Goal: Transaction & Acquisition: Purchase product/service

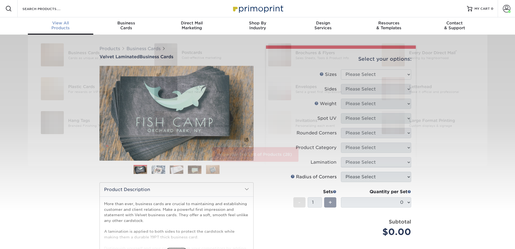
click at [58, 24] on span "View All" at bounding box center [61, 23] width 66 height 5
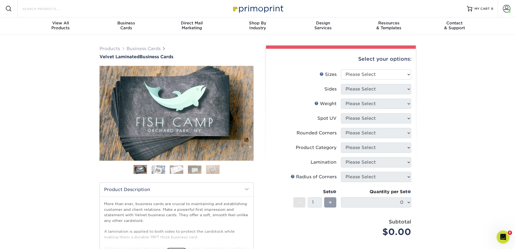
click at [51, 8] on input "Search Products" at bounding box center [48, 8] width 53 height 6
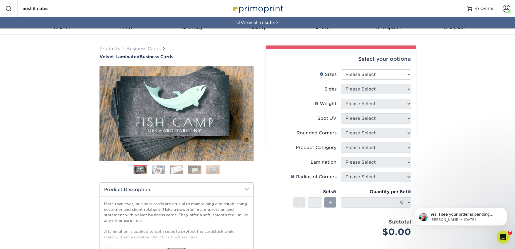
type input "post it notes"
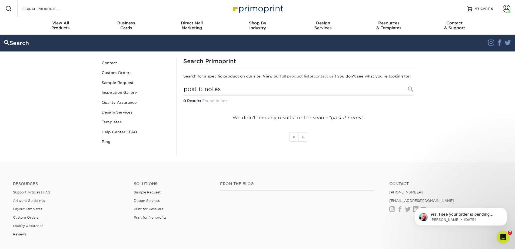
click at [55, 15] on div "Search Products" at bounding box center [46, 8] width 57 height 17
click at [55, 8] on input "Search Products" at bounding box center [48, 8] width 53 height 6
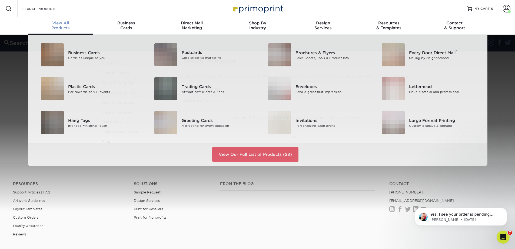
click at [59, 22] on span "View All" at bounding box center [61, 23] width 66 height 5
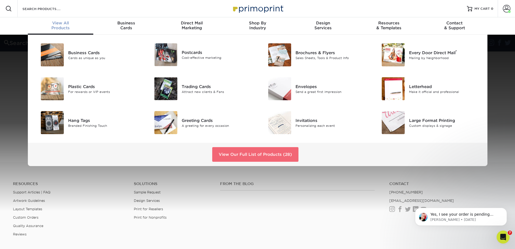
click at [243, 152] on link "View Our Full List of Products (28)" at bounding box center [255, 154] width 86 height 15
